Goal: Navigation & Orientation: Go to known website

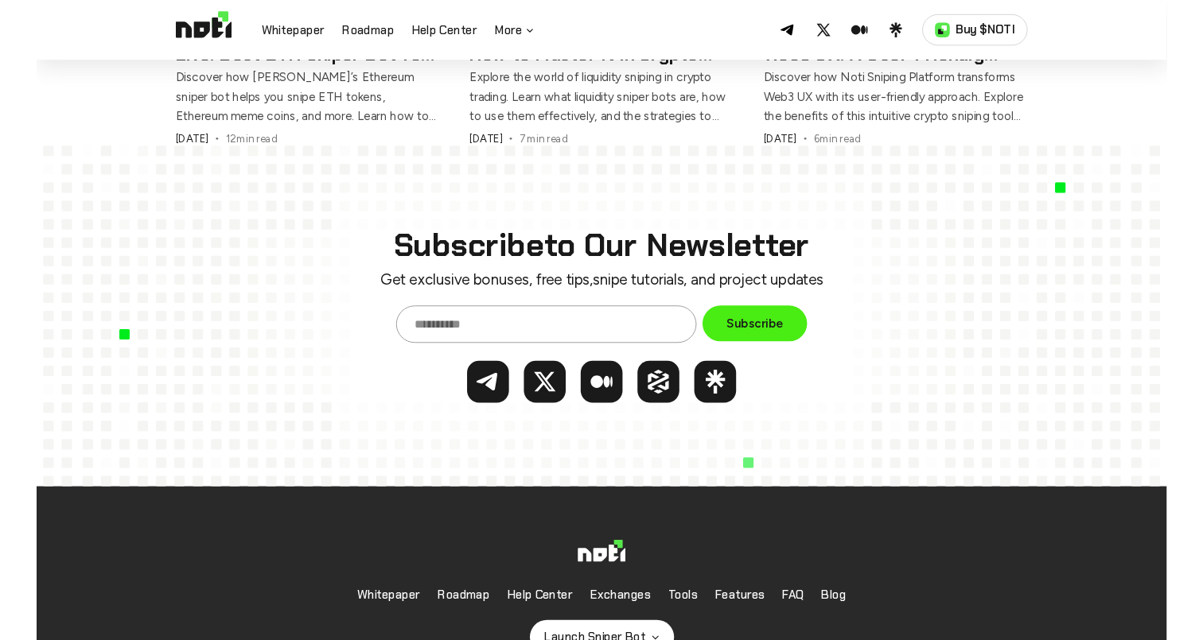
scroll to position [6881, 0]
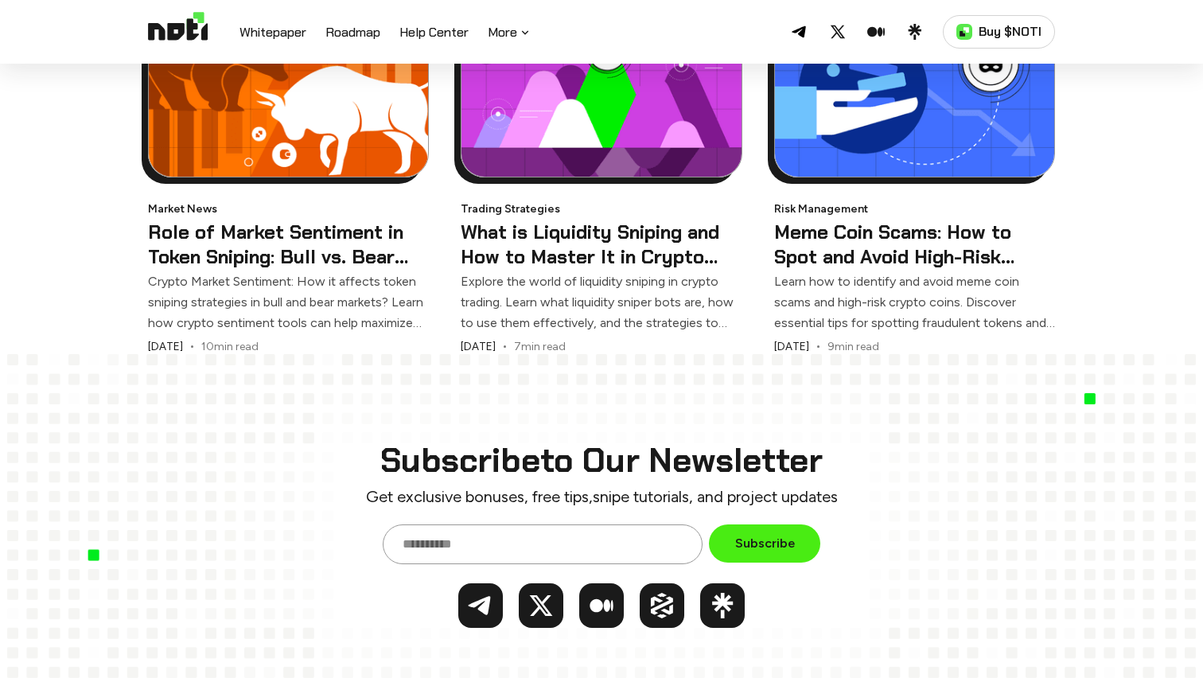
scroll to position [6881, 0]
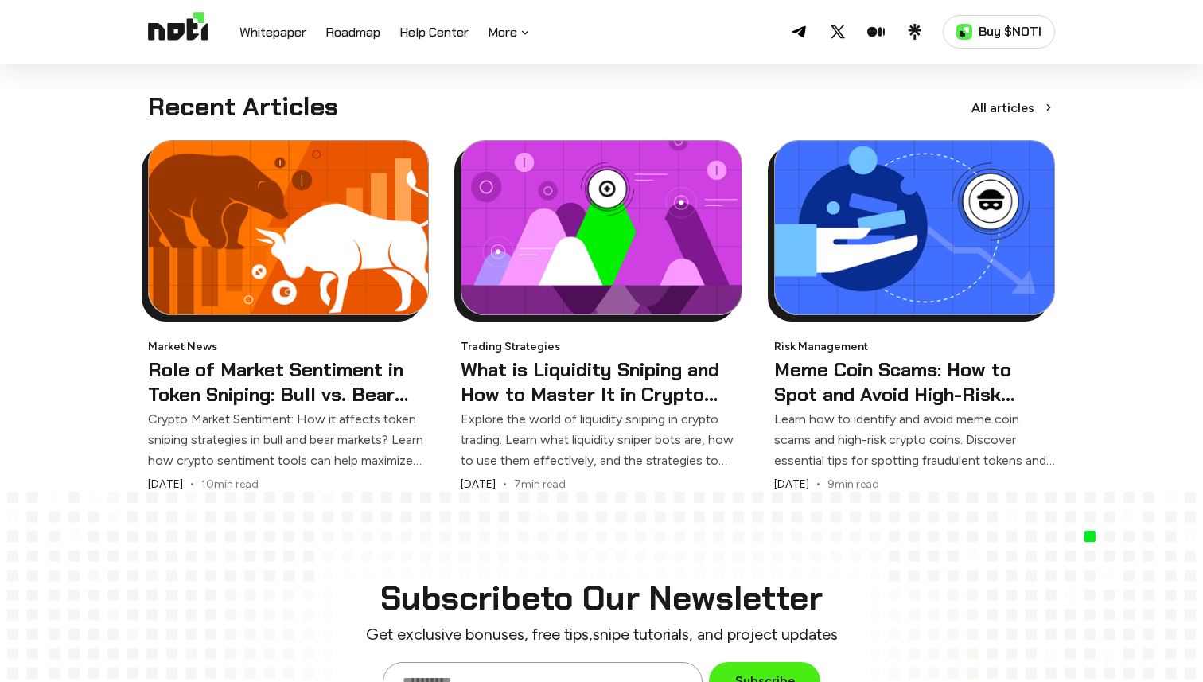
scroll to position [6881, 0]
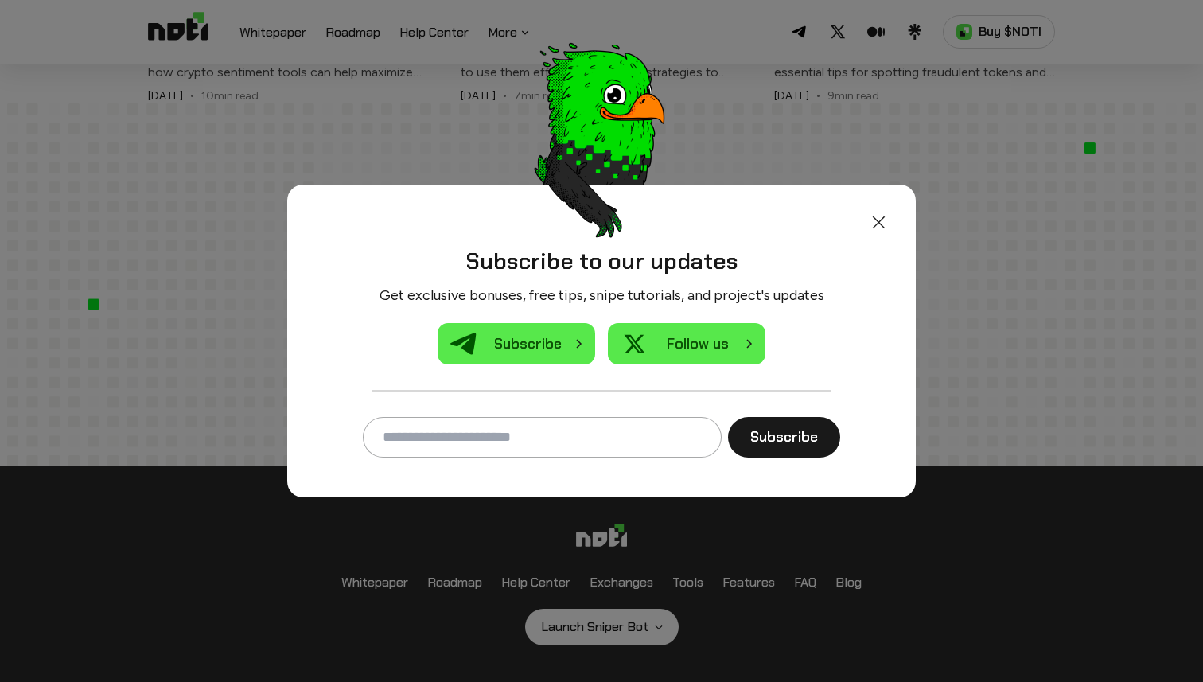
click at [885, 226] on img at bounding box center [878, 221] width 19 height 19
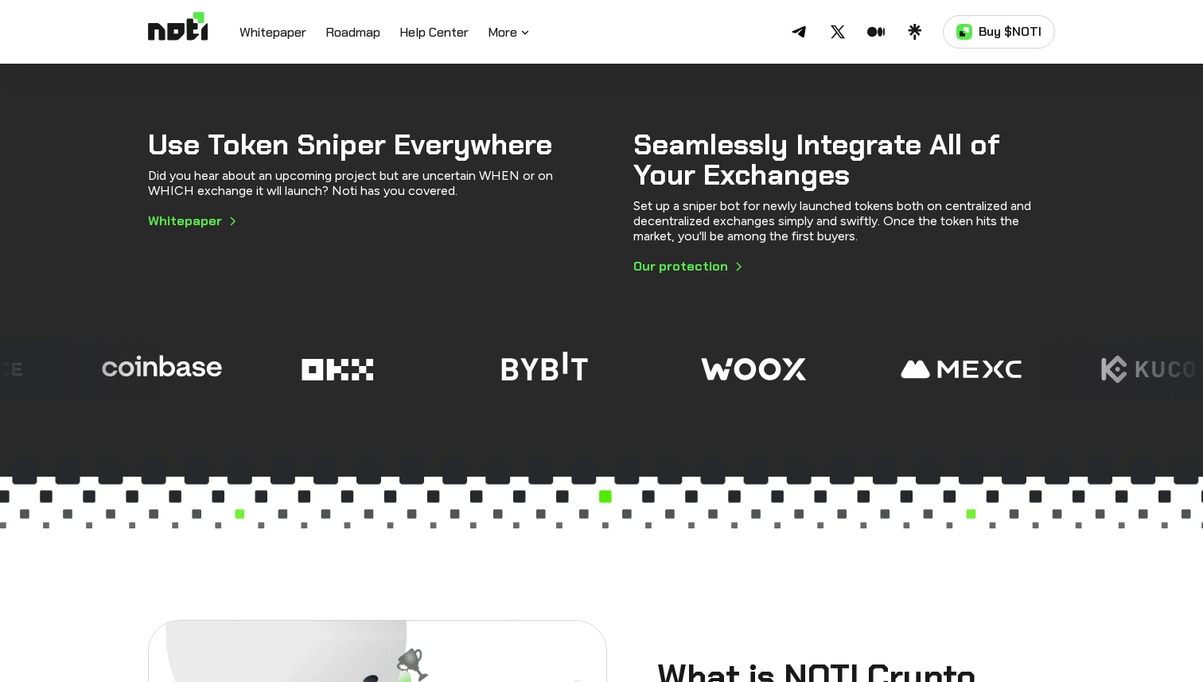
scroll to position [454, 0]
